Goal: Check status: Check status

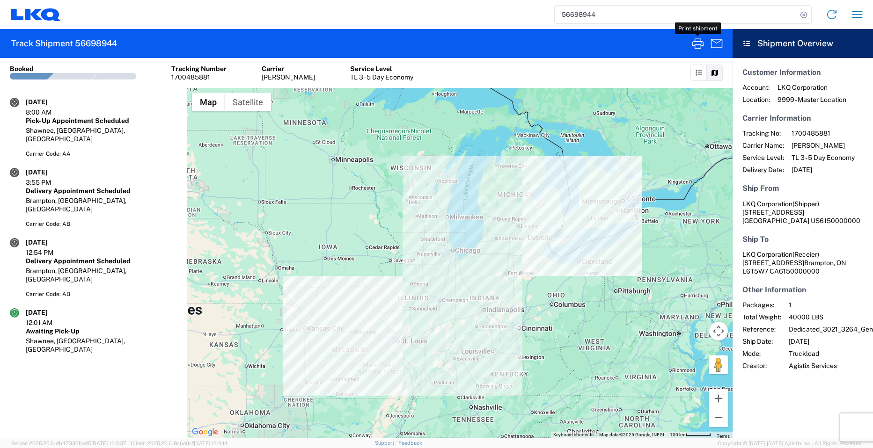
click at [635, 15] on input "56698944" at bounding box center [676, 15] width 242 height 18
type input "5"
click at [801, 19] on icon at bounding box center [803, 14] width 13 height 13
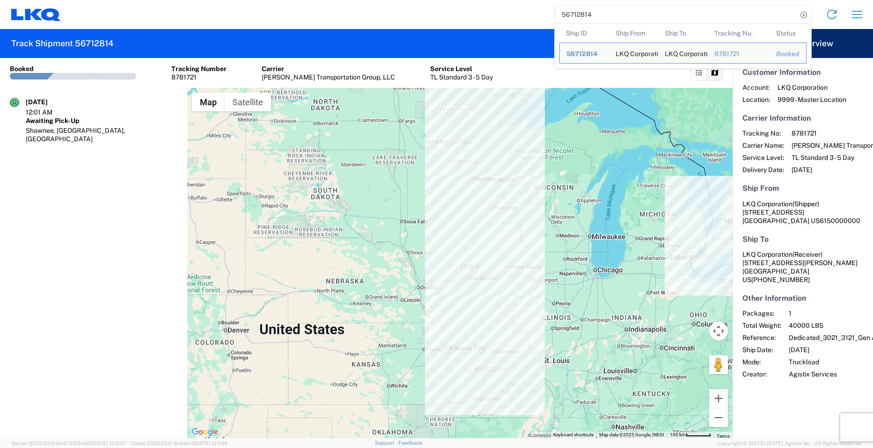
click at [858, 85] on div "Account: LKQ Corporation Location: 9999 - Master Location" at bounding box center [802, 93] width 121 height 21
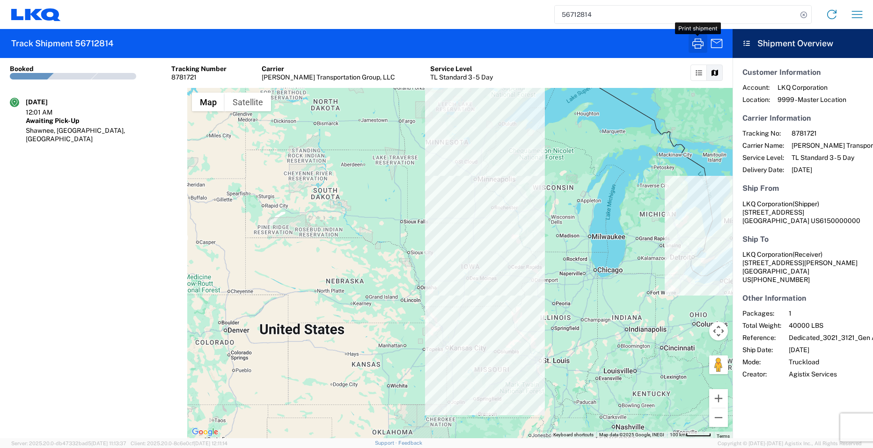
click at [702, 41] on icon "button" at bounding box center [697, 43] width 15 height 15
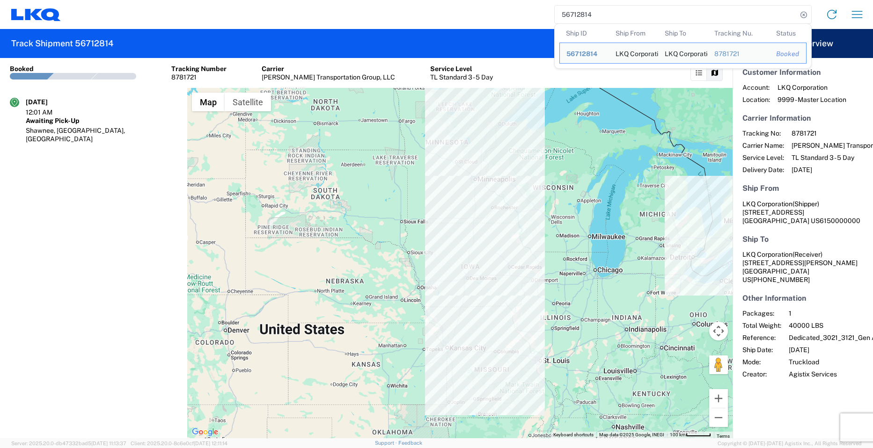
click at [604, 16] on input "56712814" at bounding box center [676, 15] width 242 height 18
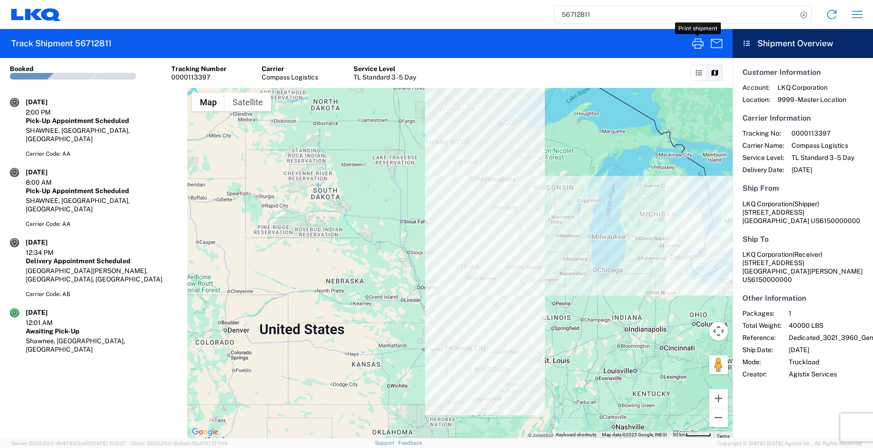
click at [699, 45] on icon "button" at bounding box center [697, 43] width 15 height 15
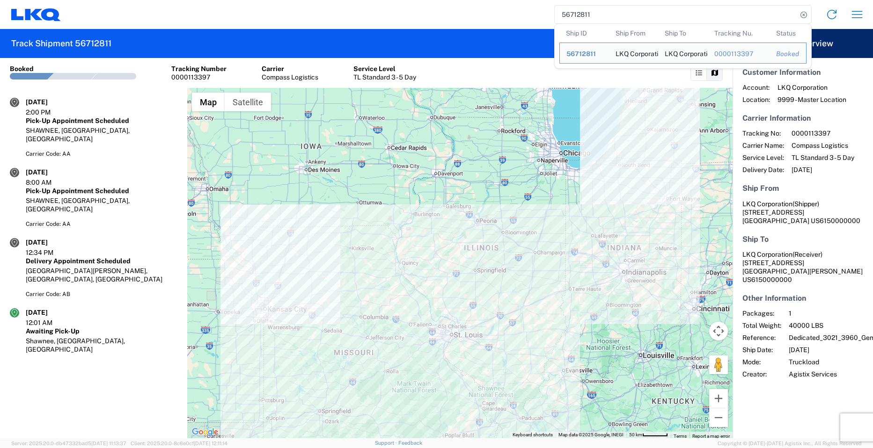
click at [596, 10] on input "56712811" at bounding box center [676, 15] width 242 height 18
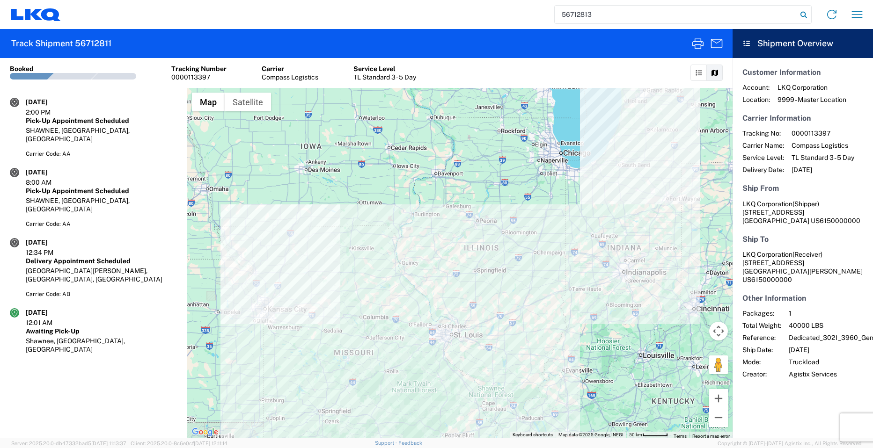
type input "56712813"
click at [804, 16] on icon at bounding box center [803, 14] width 13 height 13
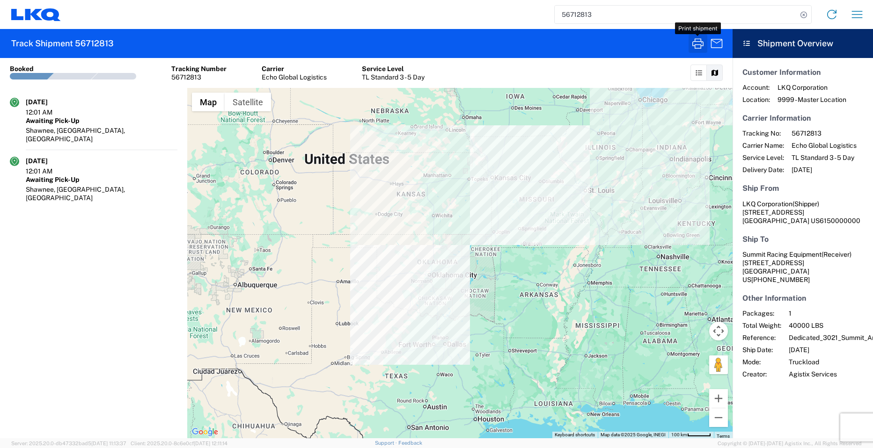
click at [705, 45] on button "button" at bounding box center [698, 43] width 19 height 19
